Goal: Transaction & Acquisition: Subscribe to service/newsletter

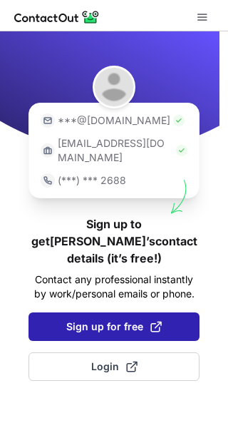
click at [114, 319] on span "Sign up for free" at bounding box center [113, 326] width 95 height 14
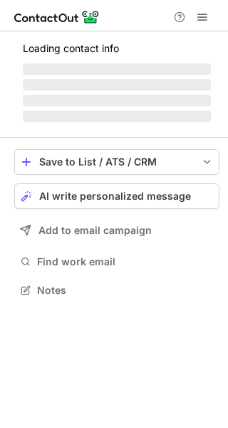
scroll to position [7, 7]
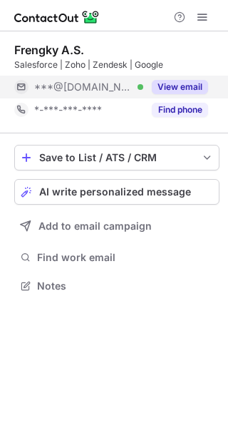
click at [189, 89] on button "View email" at bounding box center [180, 87] width 56 height 14
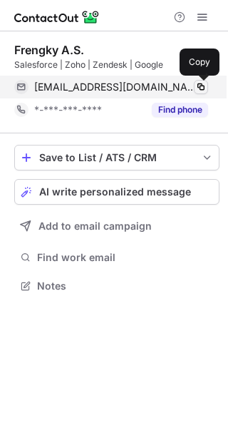
click at [200, 89] on span at bounding box center [200, 86] width 11 height 11
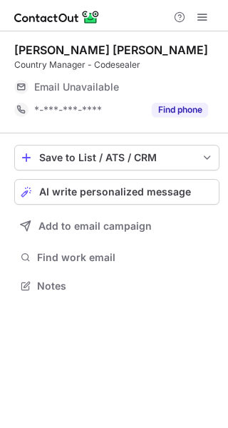
scroll to position [7, 7]
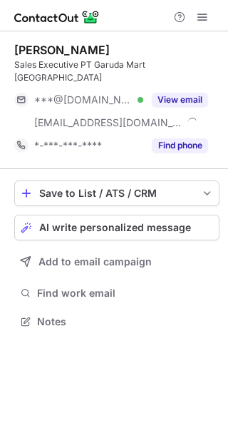
scroll to position [298, 228]
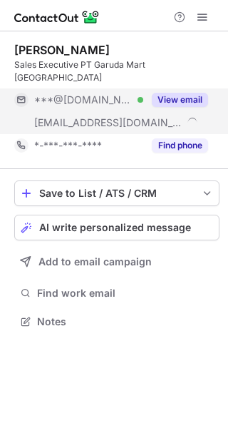
click at [199, 93] on button "View email" at bounding box center [180, 100] width 56 height 14
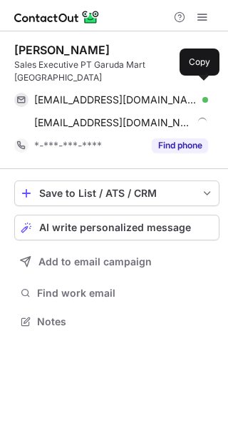
click at [199, 94] on span at bounding box center [200, 99] width 11 height 11
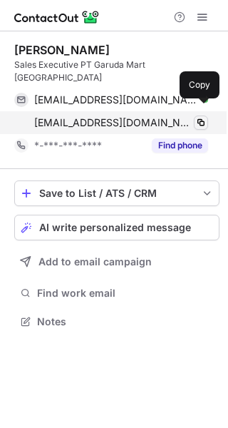
click at [201, 117] on span at bounding box center [200, 122] width 11 height 11
